Goal: Book appointment/travel/reservation

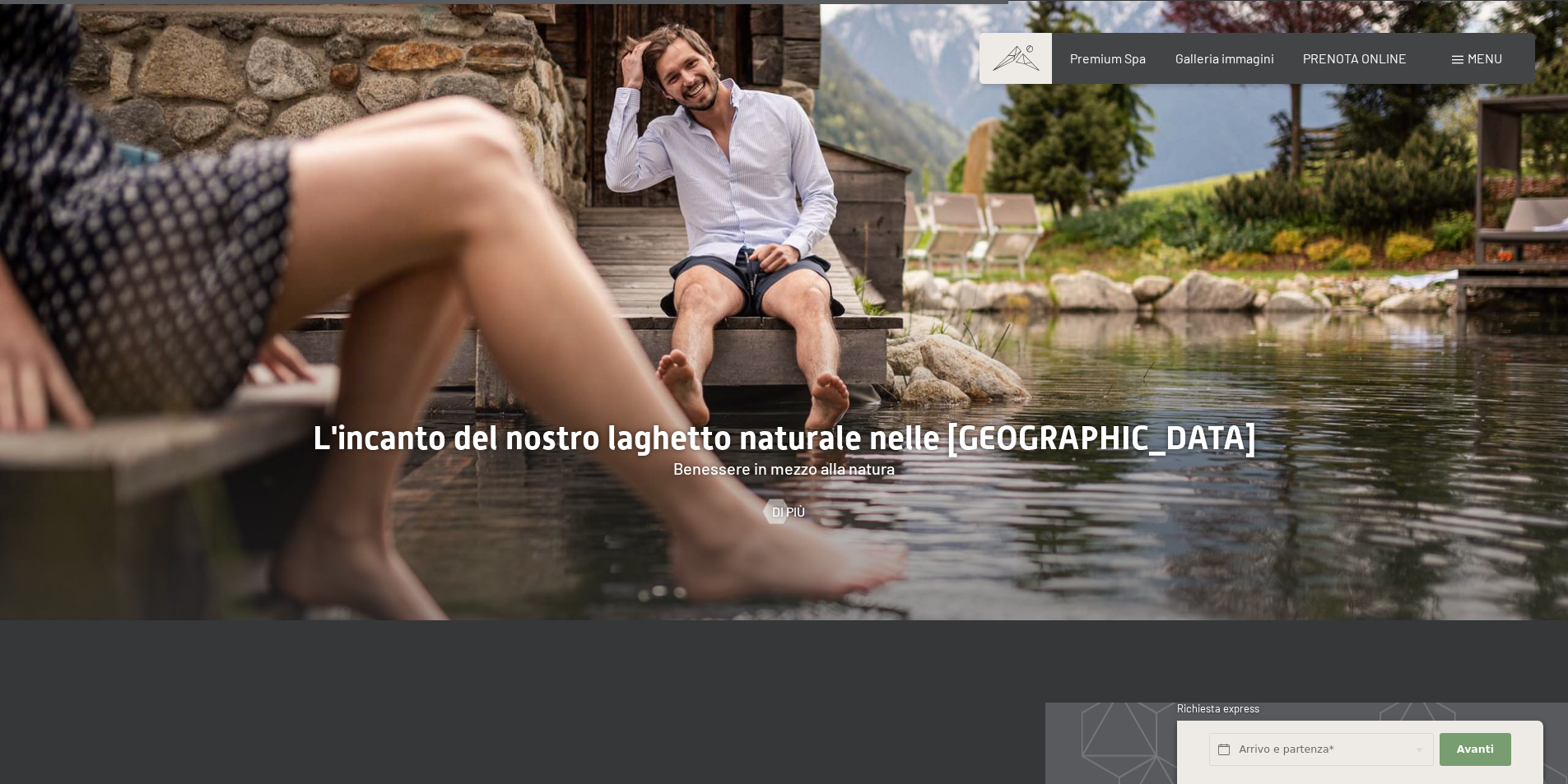
scroll to position [6002, 0]
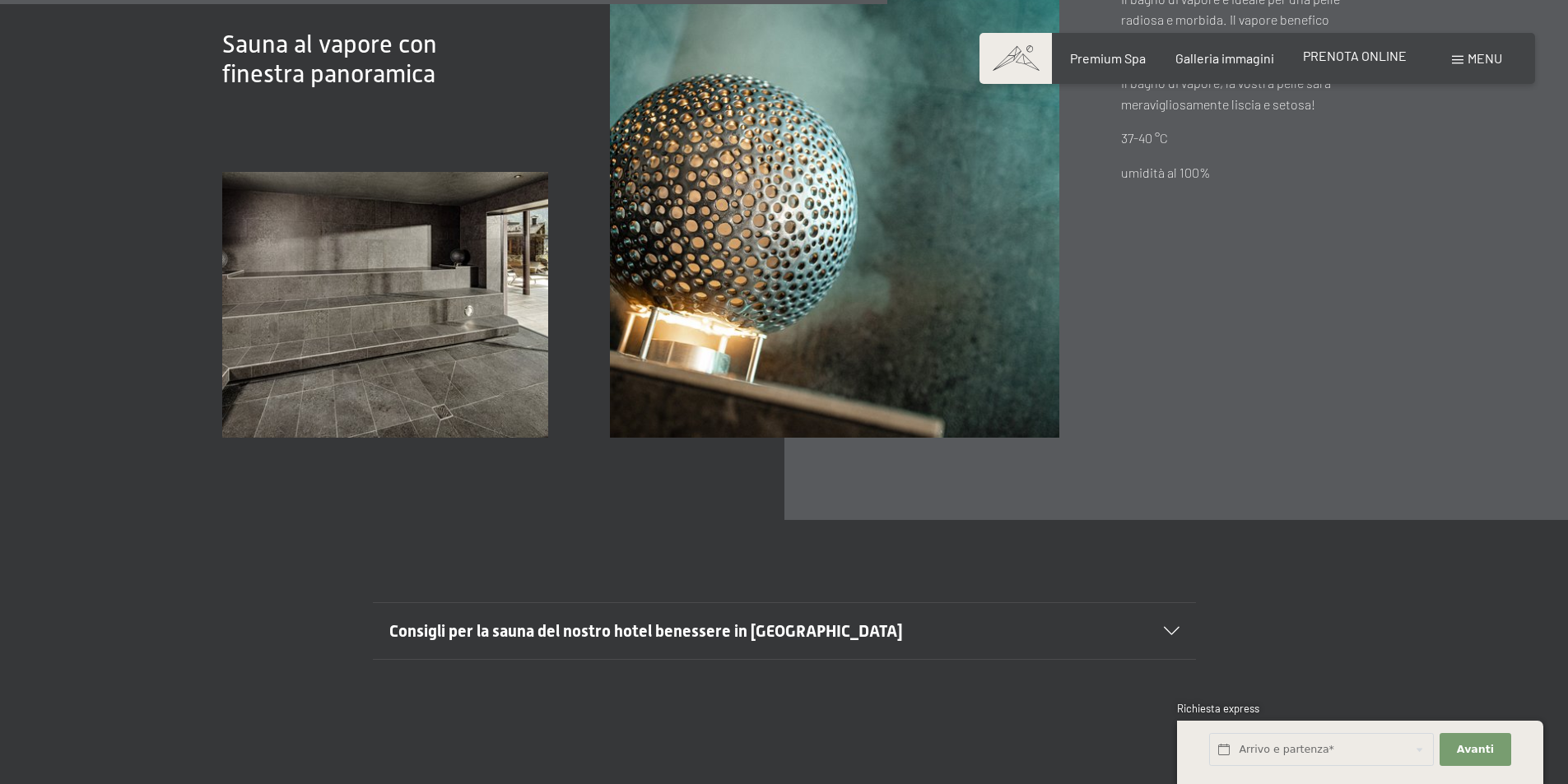
click at [1377, 59] on span "PRENOTA ONLINE" at bounding box center [1355, 55] width 104 height 15
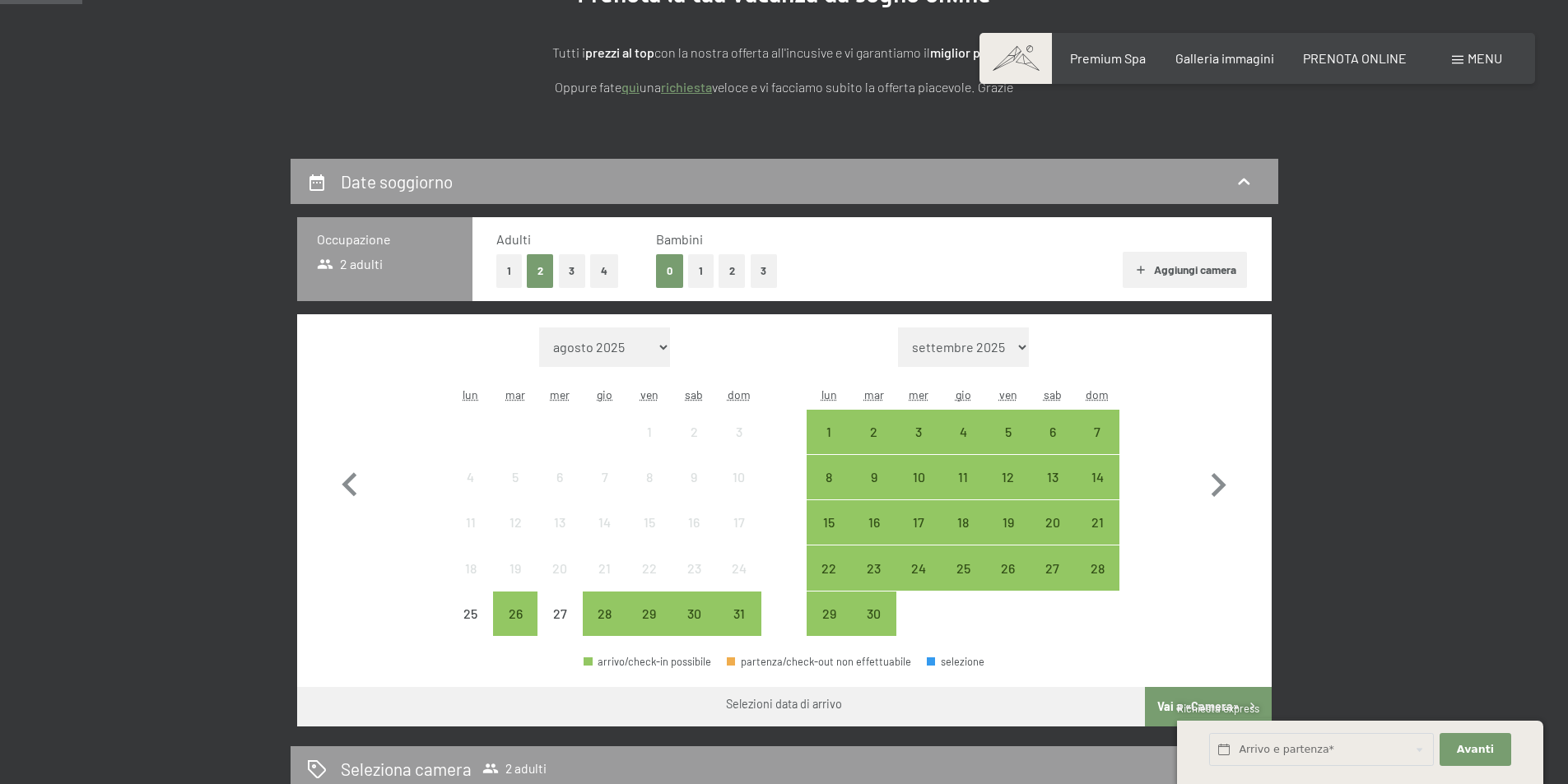
scroll to position [411, 0]
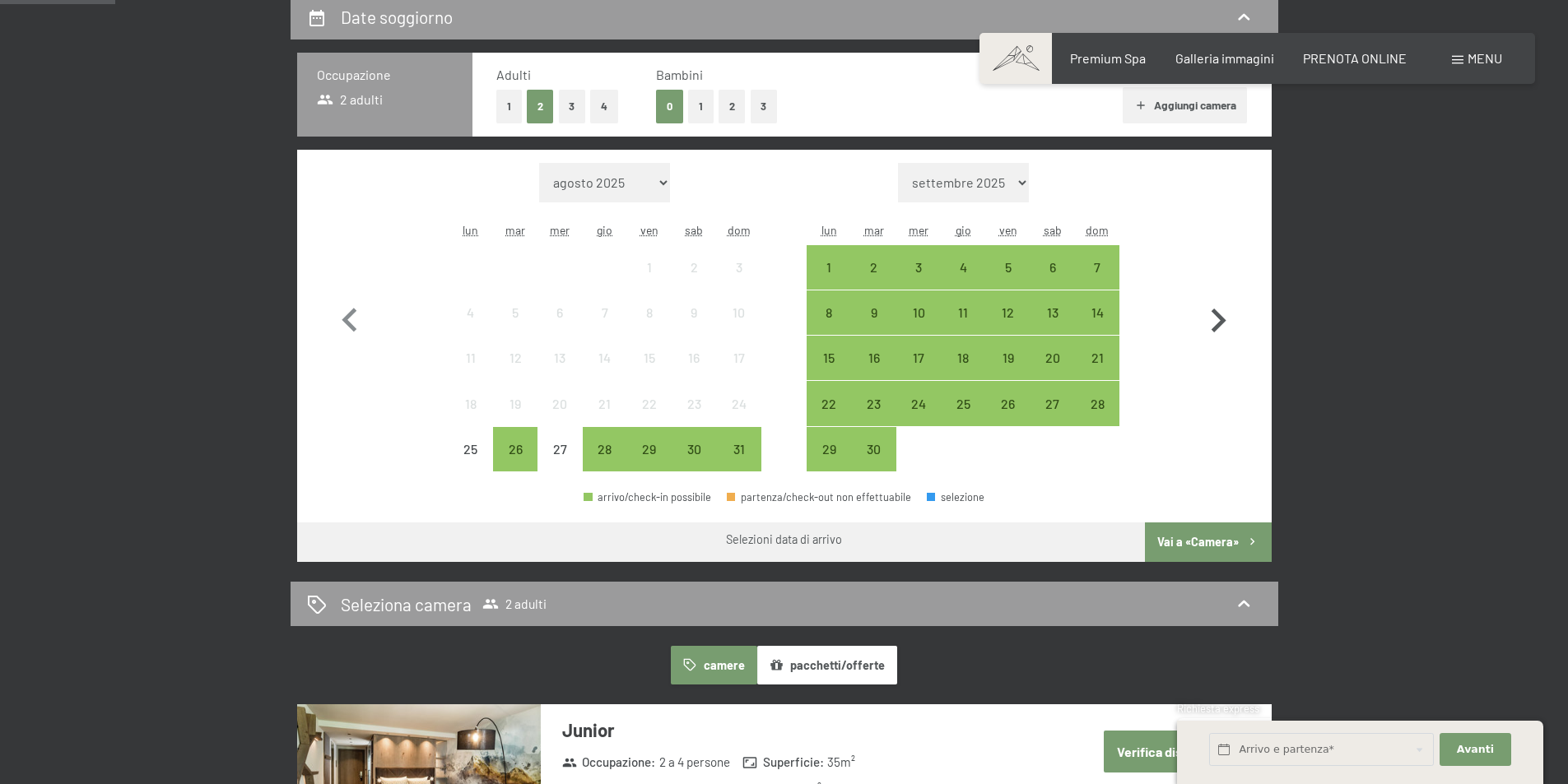
click at [1218, 318] on icon "button" at bounding box center [1219, 320] width 14 height 24
select select "[DATE]"
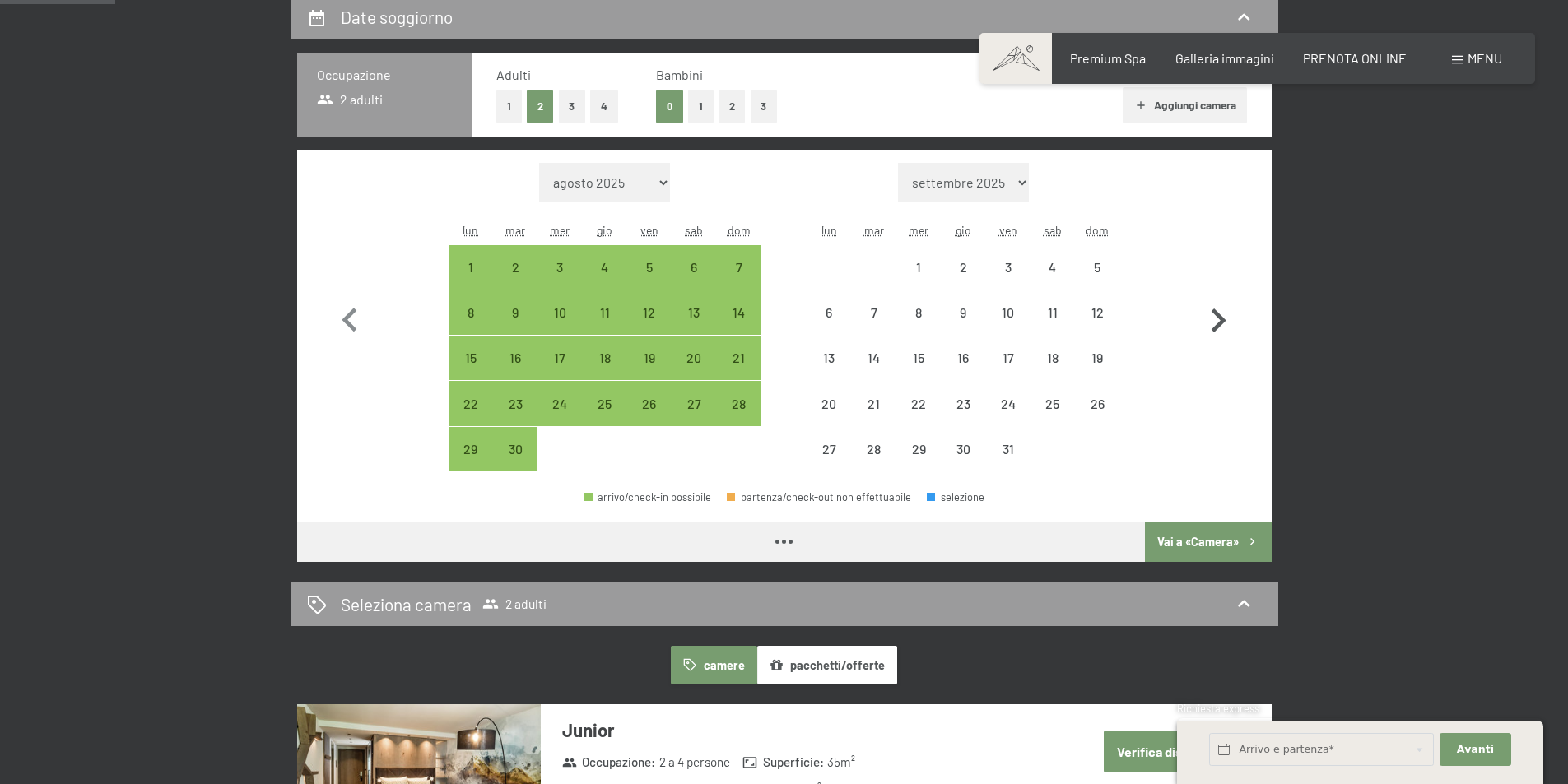
select select "[DATE]"
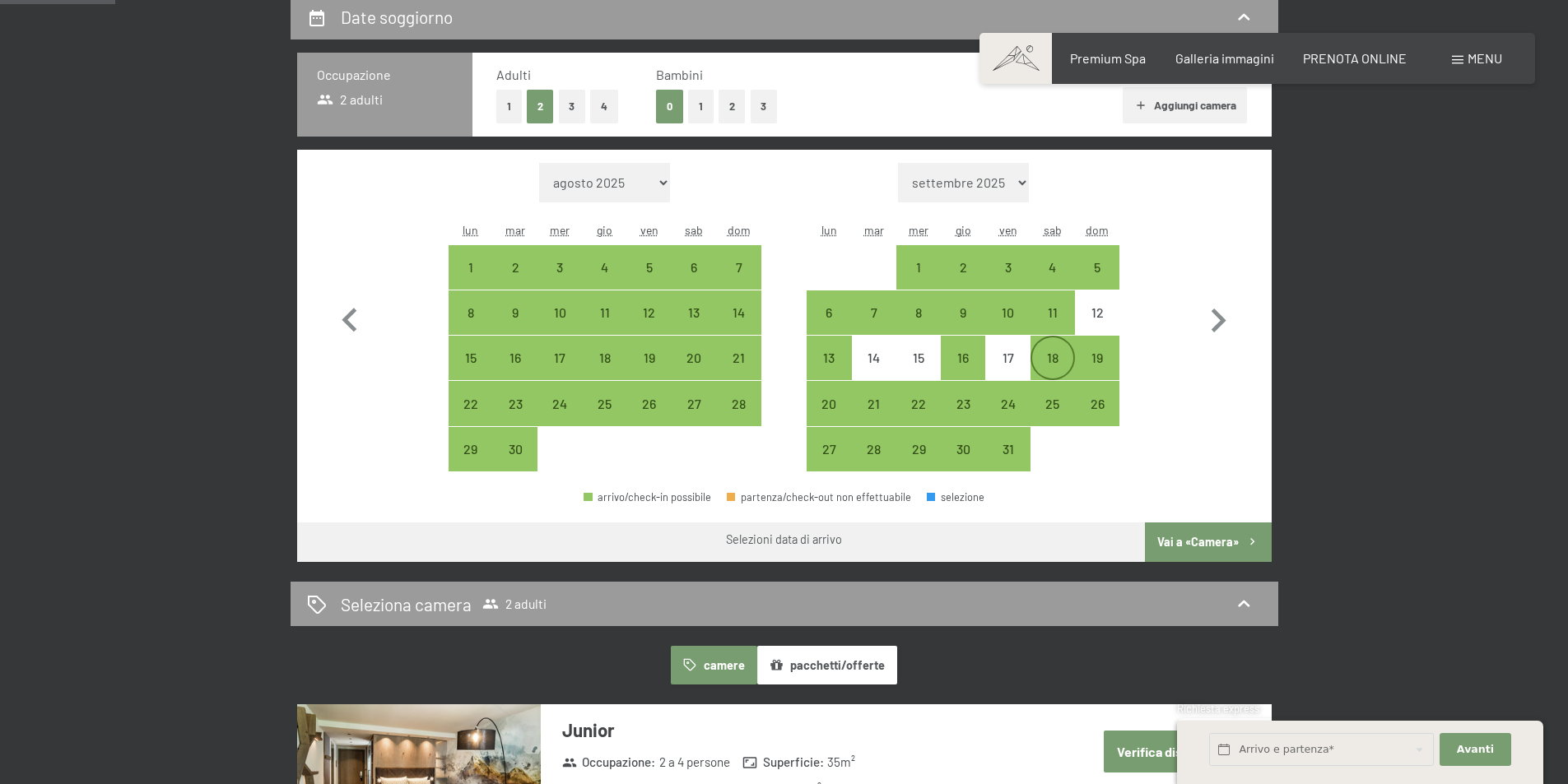
click at [1059, 363] on div "18" at bounding box center [1053, 372] width 41 height 41
select select "[DATE]"
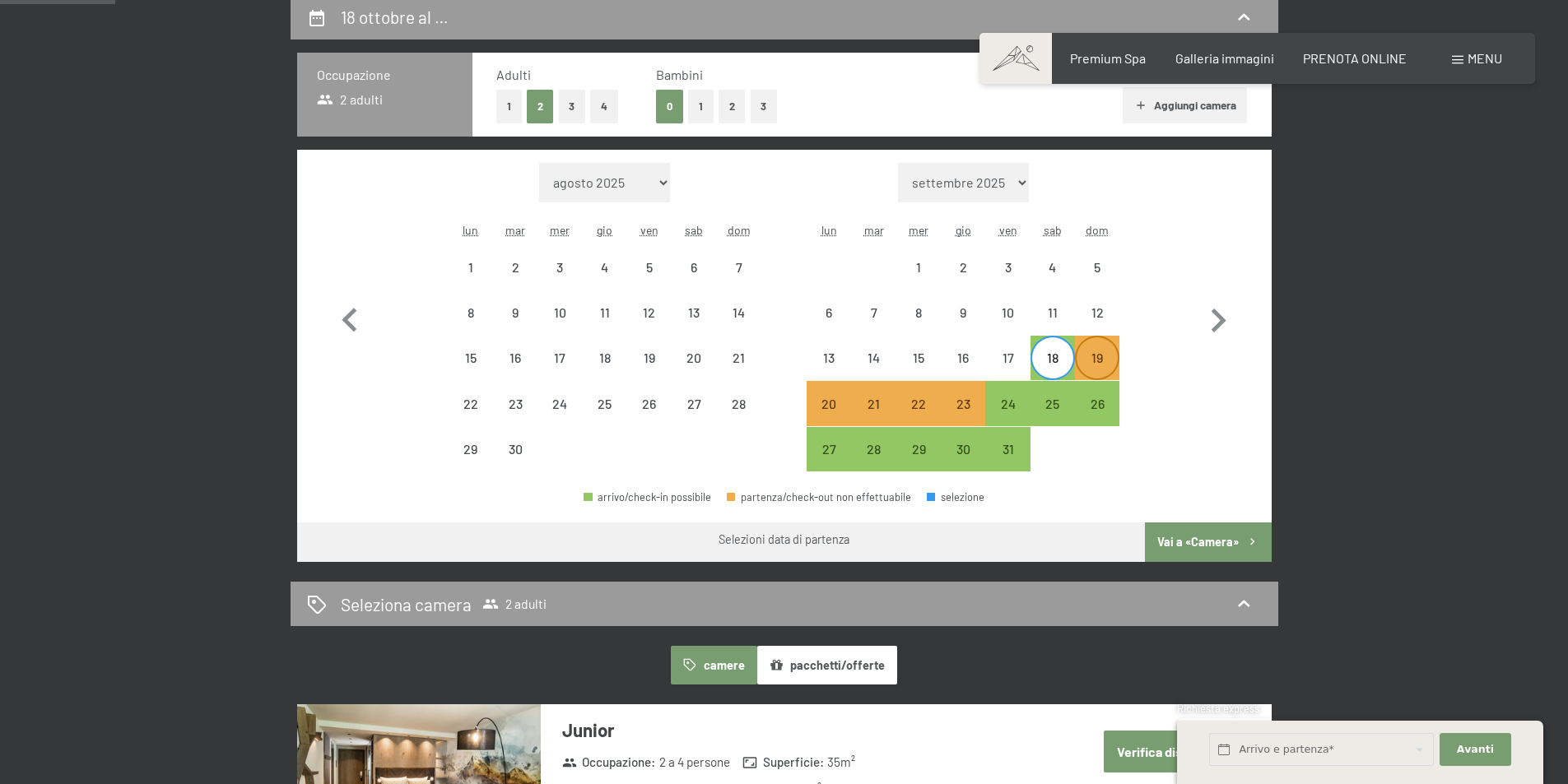
click at [1093, 357] on div "19" at bounding box center [1097, 372] width 41 height 41
select select "[DATE]"
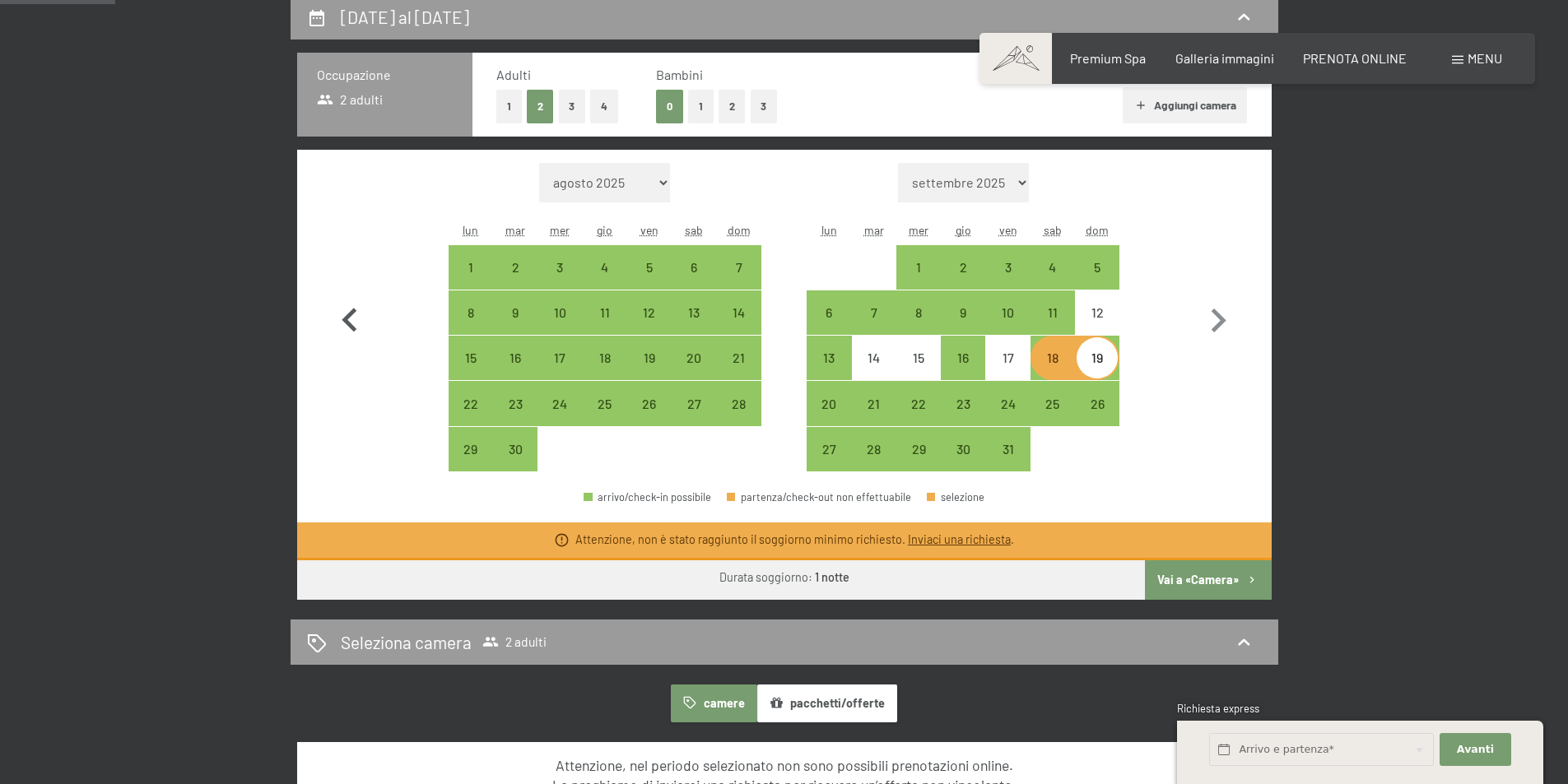
click at [352, 324] on icon "button" at bounding box center [348, 319] width 14 height 24
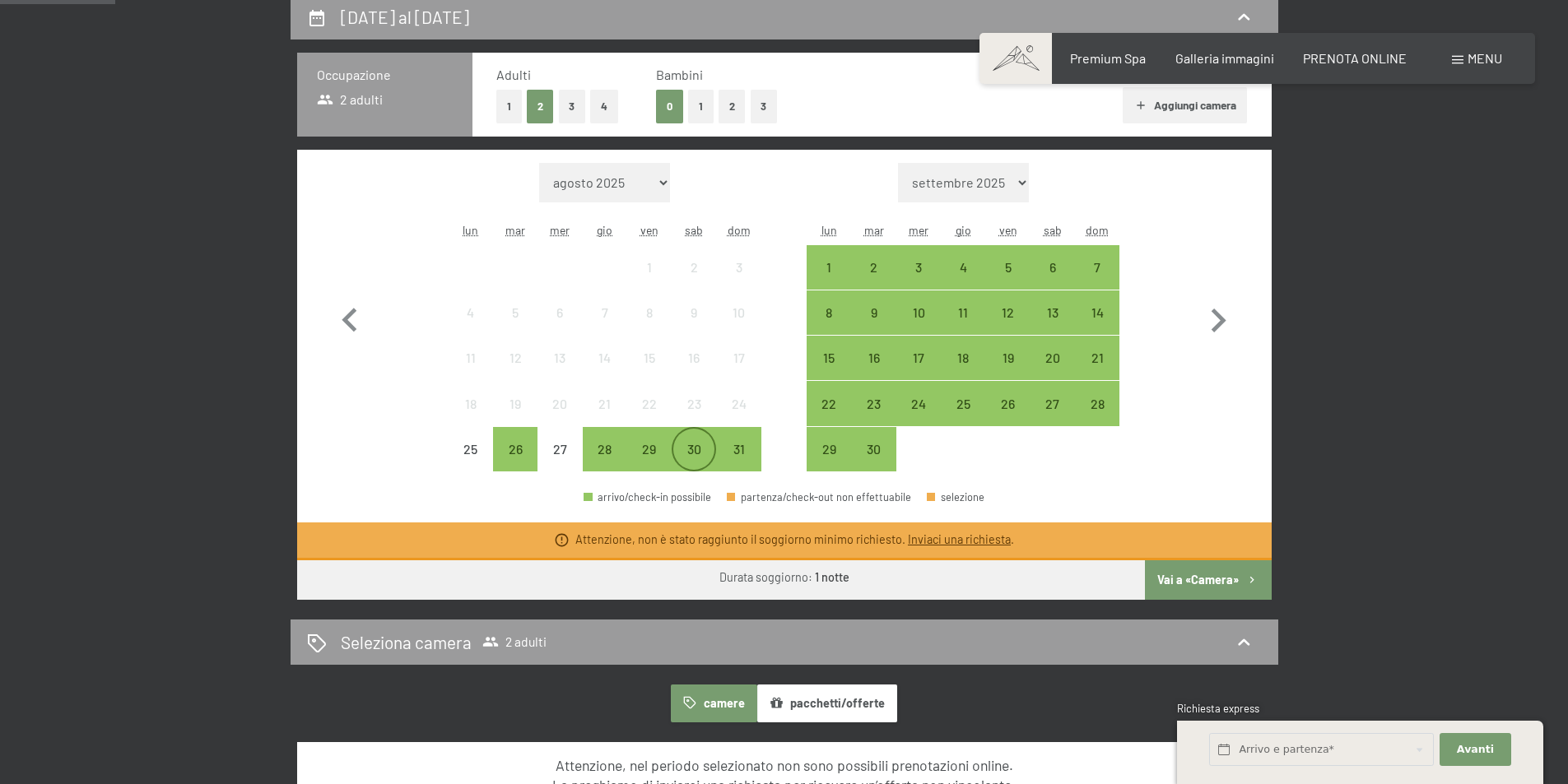
click at [692, 449] on div "30" at bounding box center [694, 463] width 41 height 41
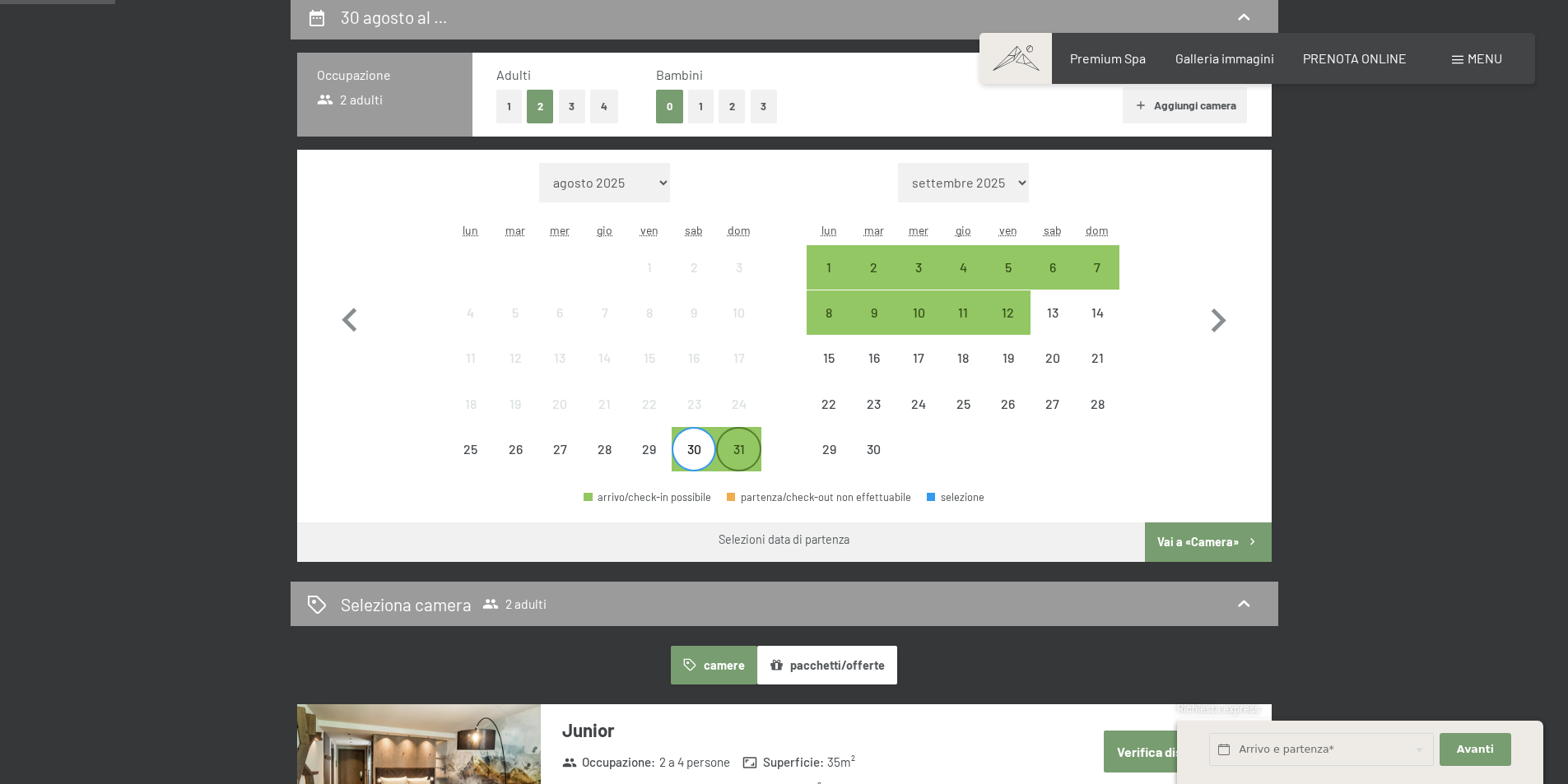
click at [744, 449] on div "31" at bounding box center [738, 463] width 41 height 41
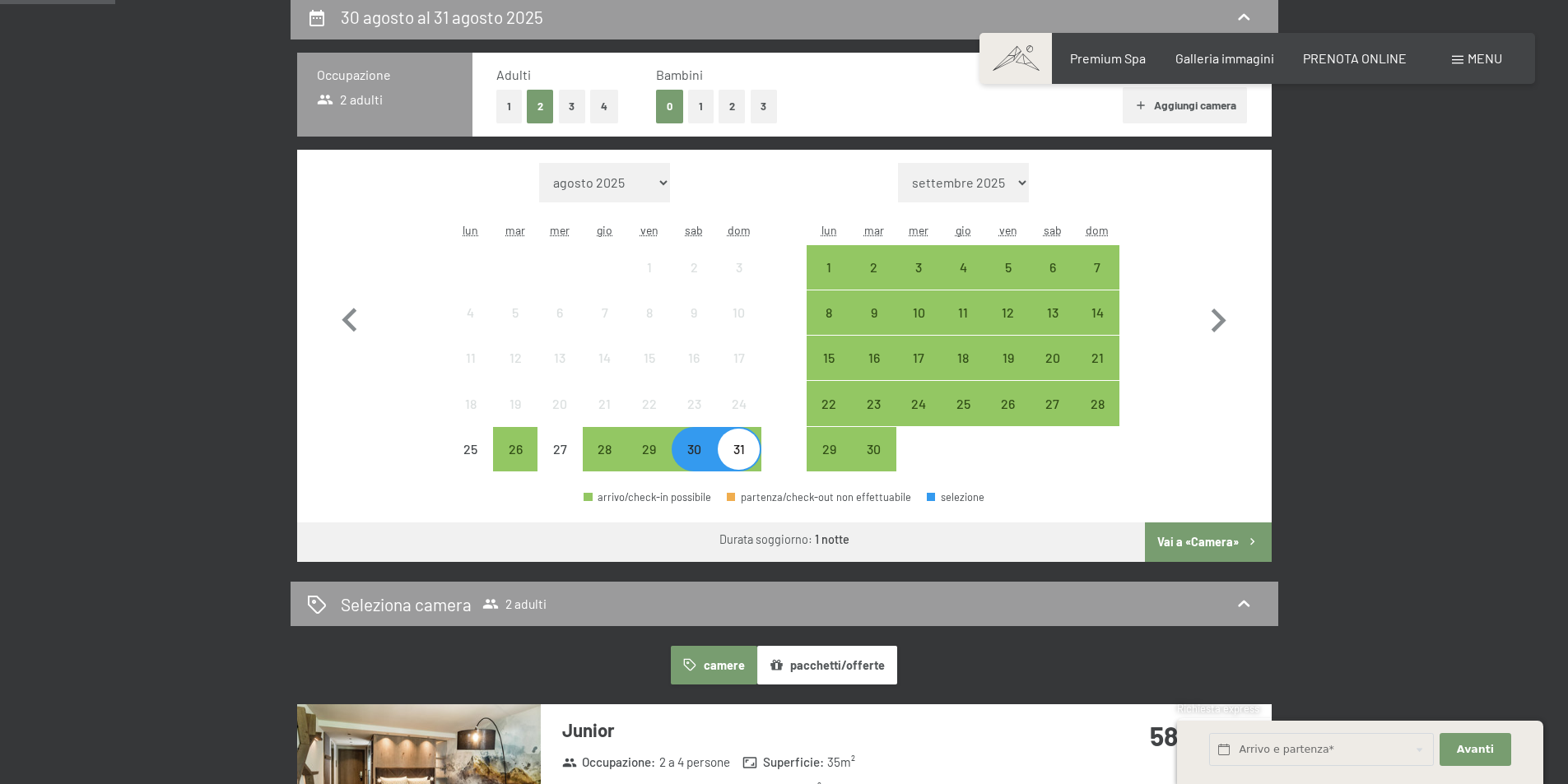
click at [1220, 537] on button "Vai a «Camera»" at bounding box center [1208, 542] width 126 height 39
